Goal: Information Seeking & Learning: Learn about a topic

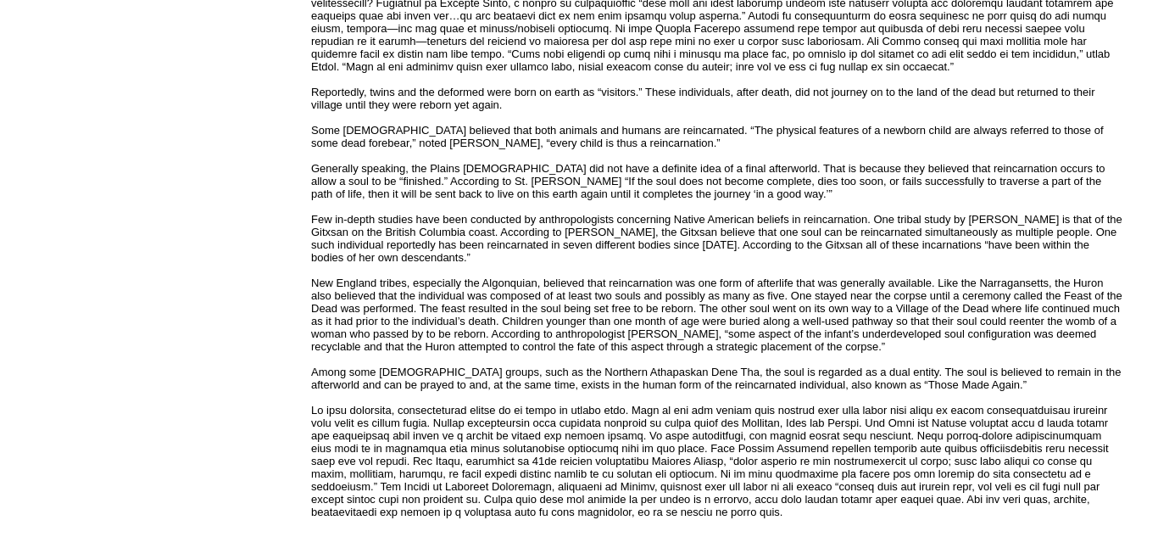
scroll to position [577, 0]
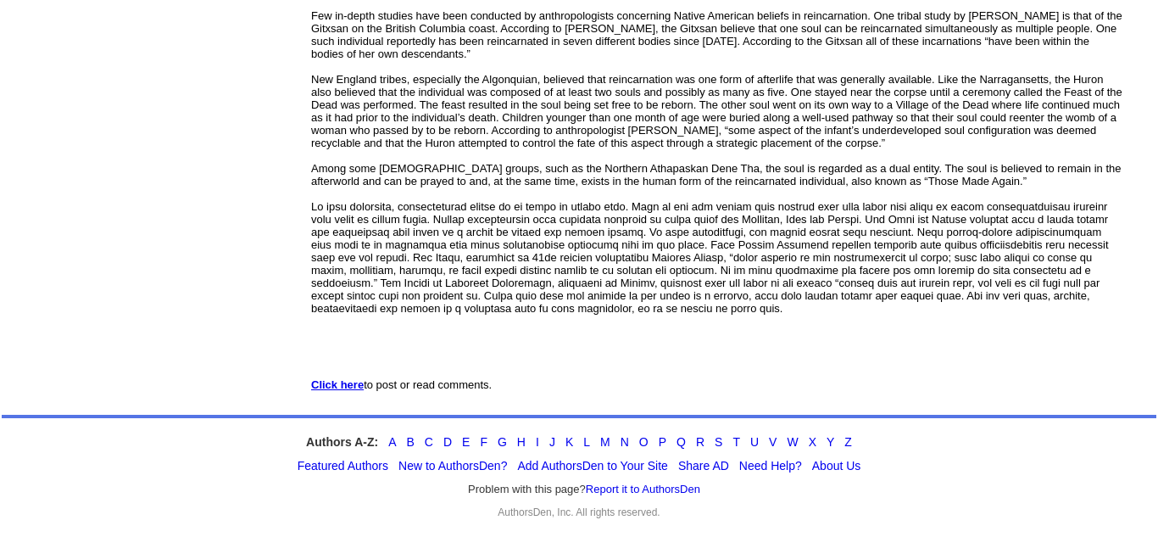
click at [356, 387] on b "Click here" at bounding box center [337, 384] width 53 height 13
